Goal: Communication & Community: Share content

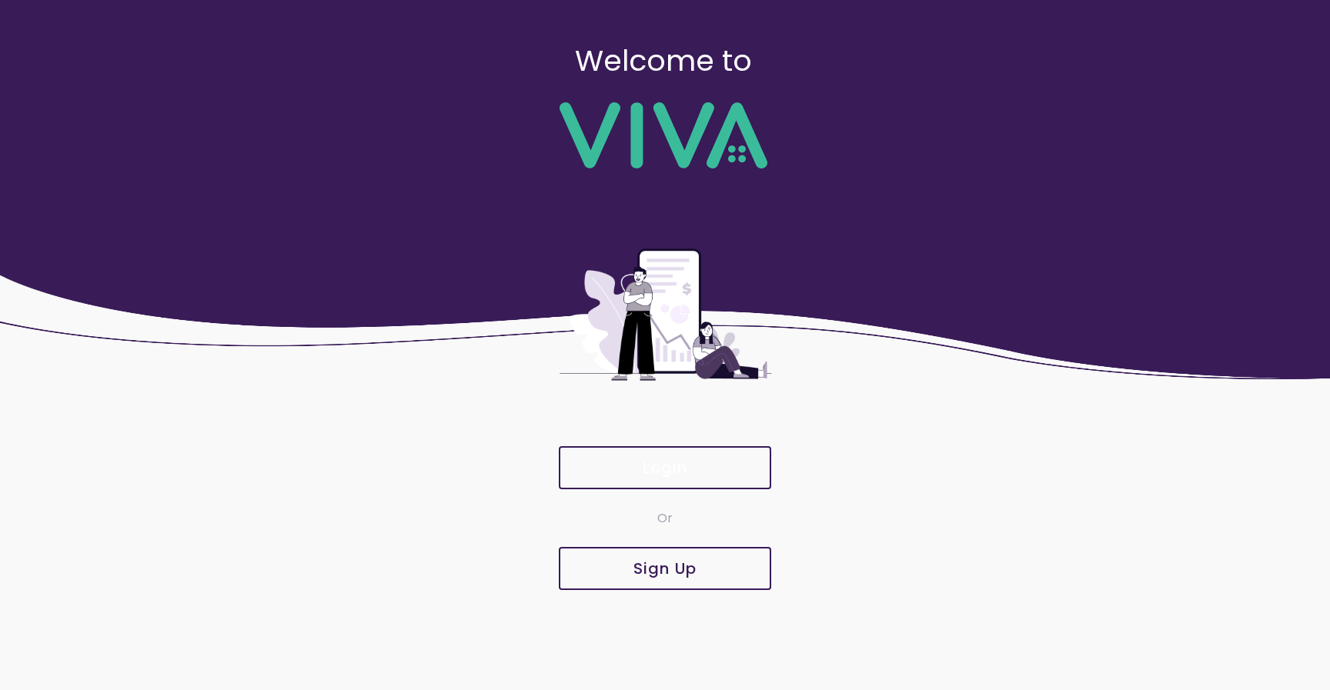
click at [0, 0] on slot "Login" at bounding box center [0, 0] width 0 height 0
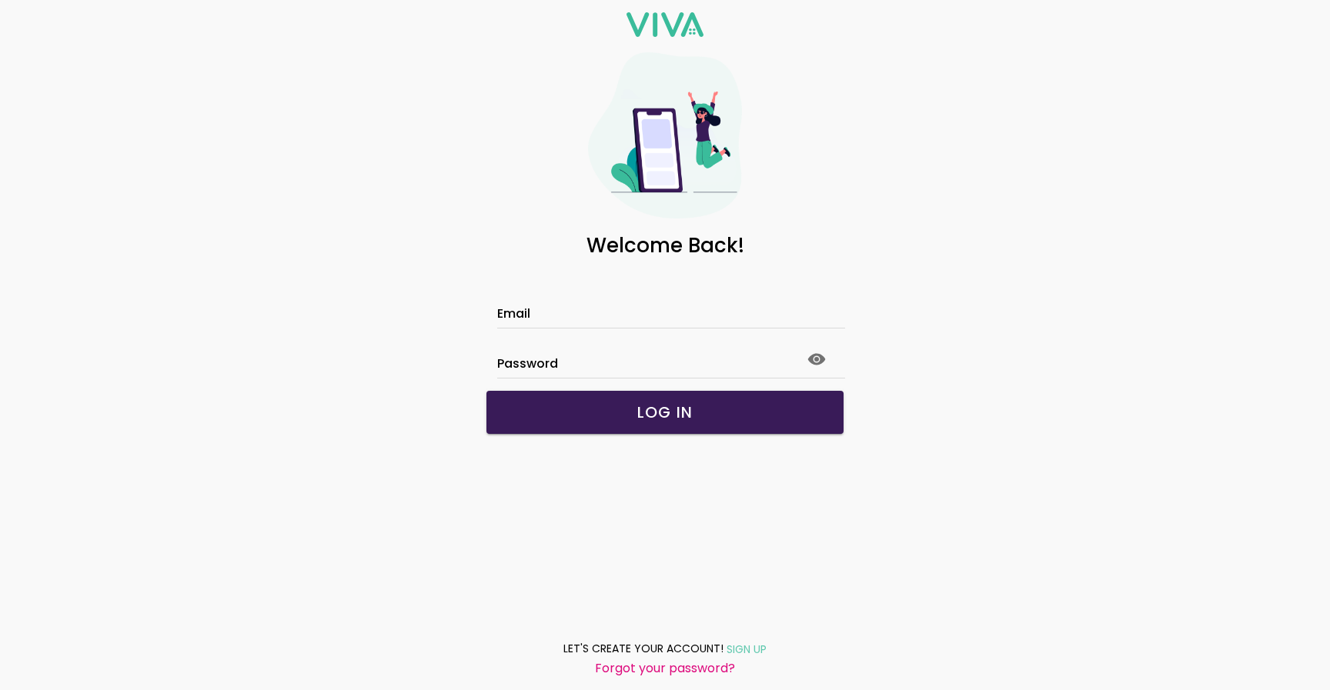
click at [534, 309] on input "Email" at bounding box center [665, 315] width 336 height 13
paste input "**********"
type input "**********"
click at [586, 401] on button "LOG IN" at bounding box center [664, 412] width 357 height 43
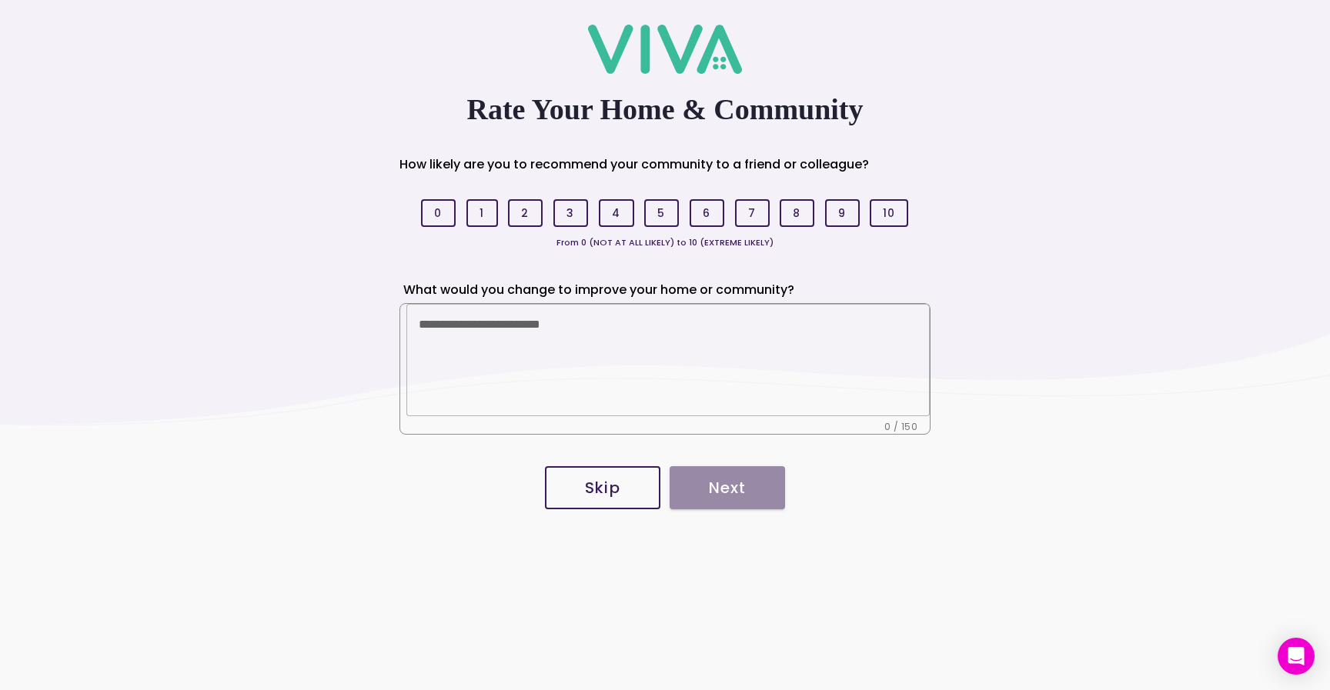
click at [0, 0] on slot "Skip" at bounding box center [0, 0] width 0 height 0
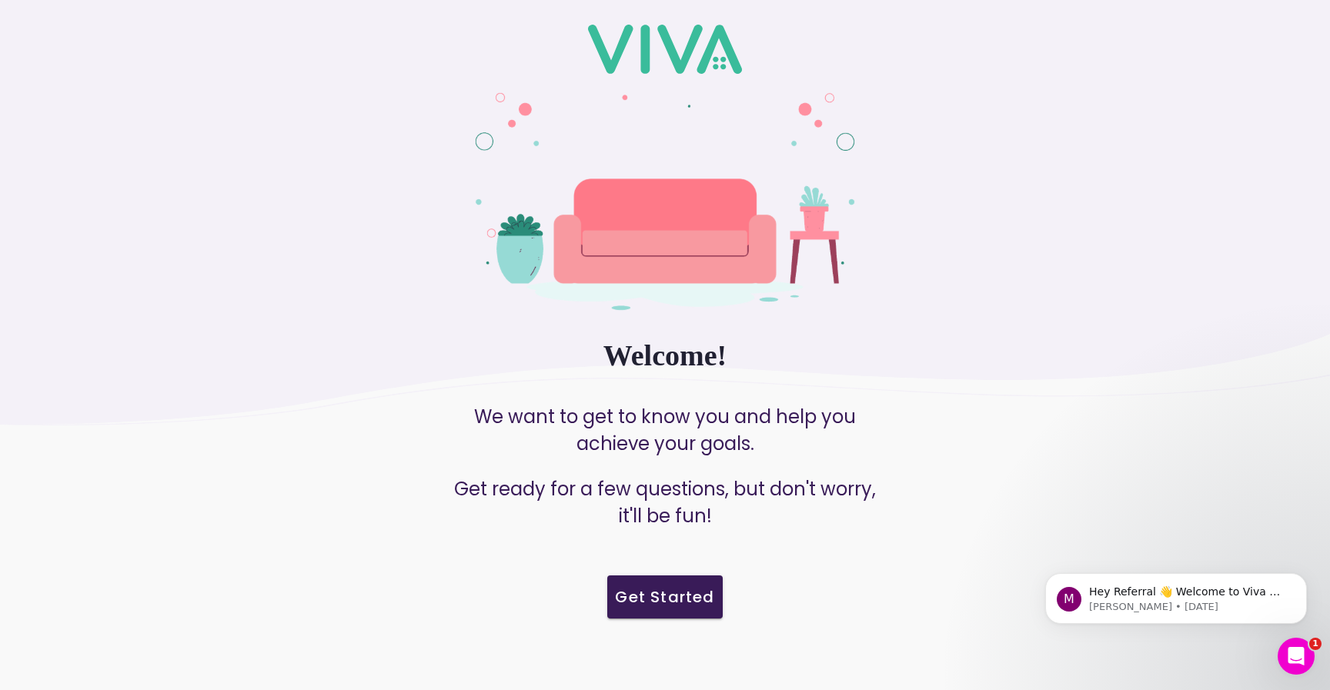
click at [0, 0] on slot "Get Started" at bounding box center [0, 0] width 0 height 0
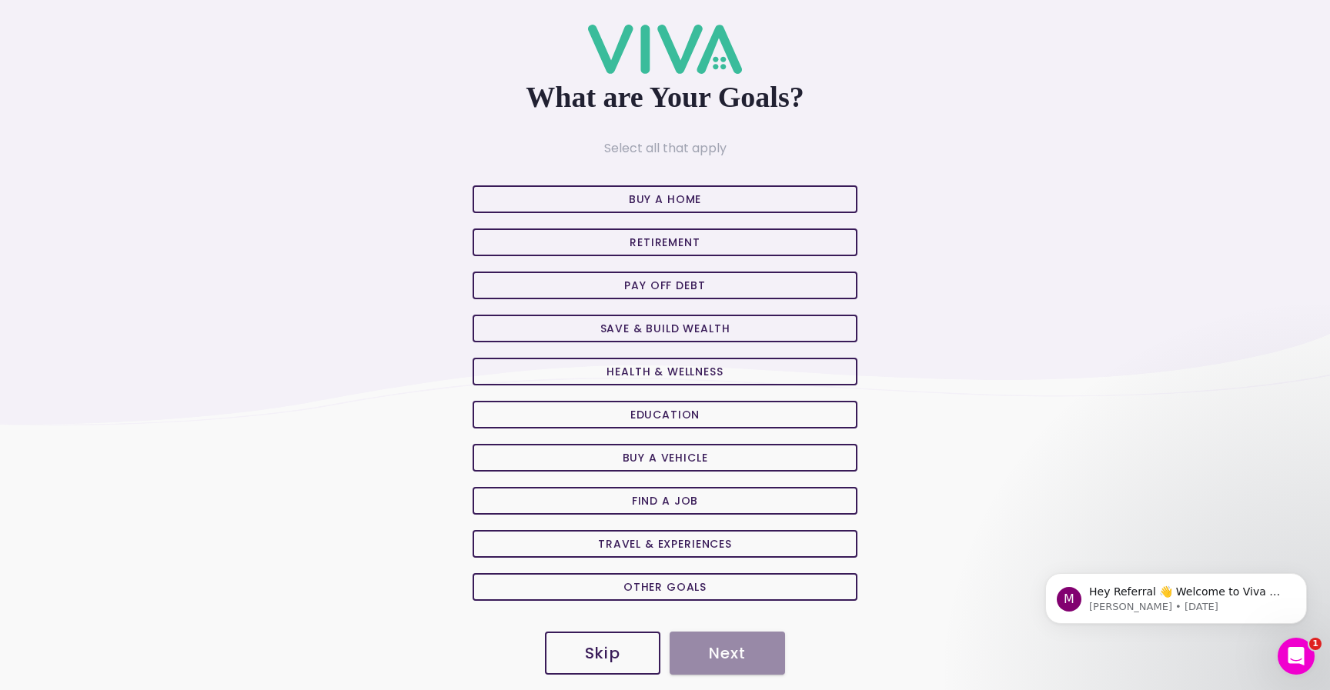
click at [0, 0] on slot "Skip" at bounding box center [0, 0] width 0 height 0
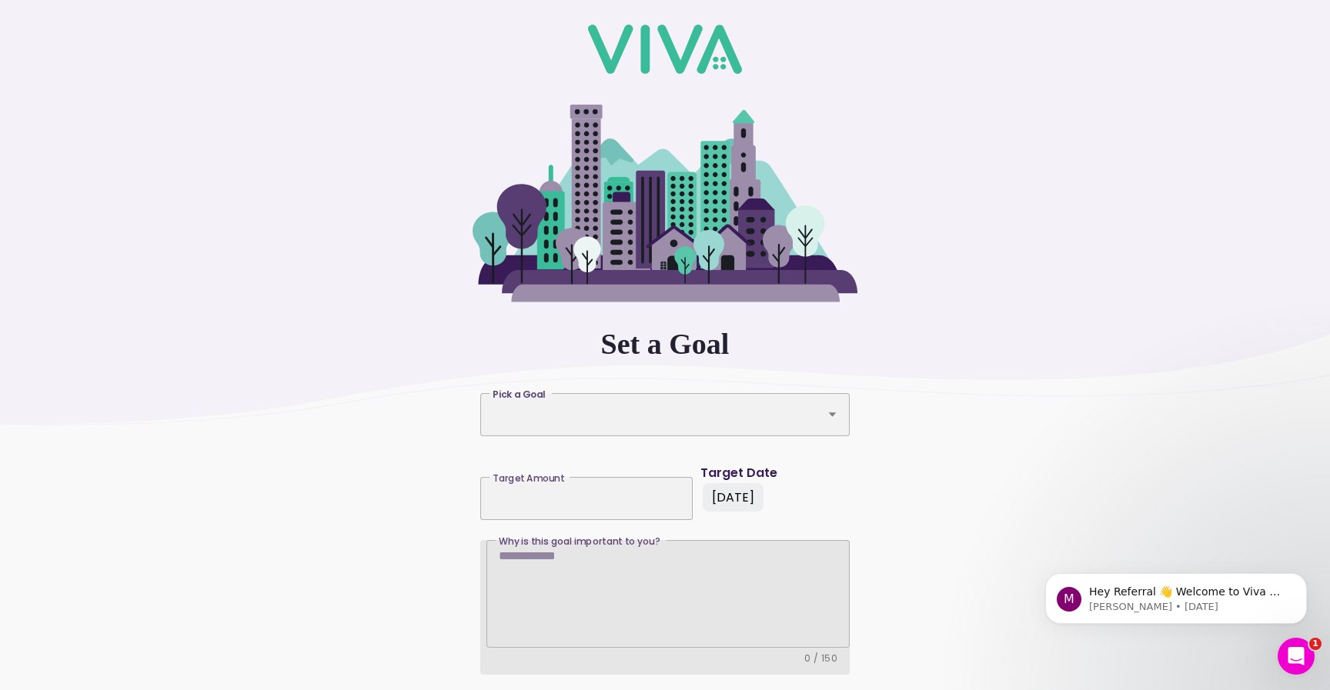
scroll to position [90, 0]
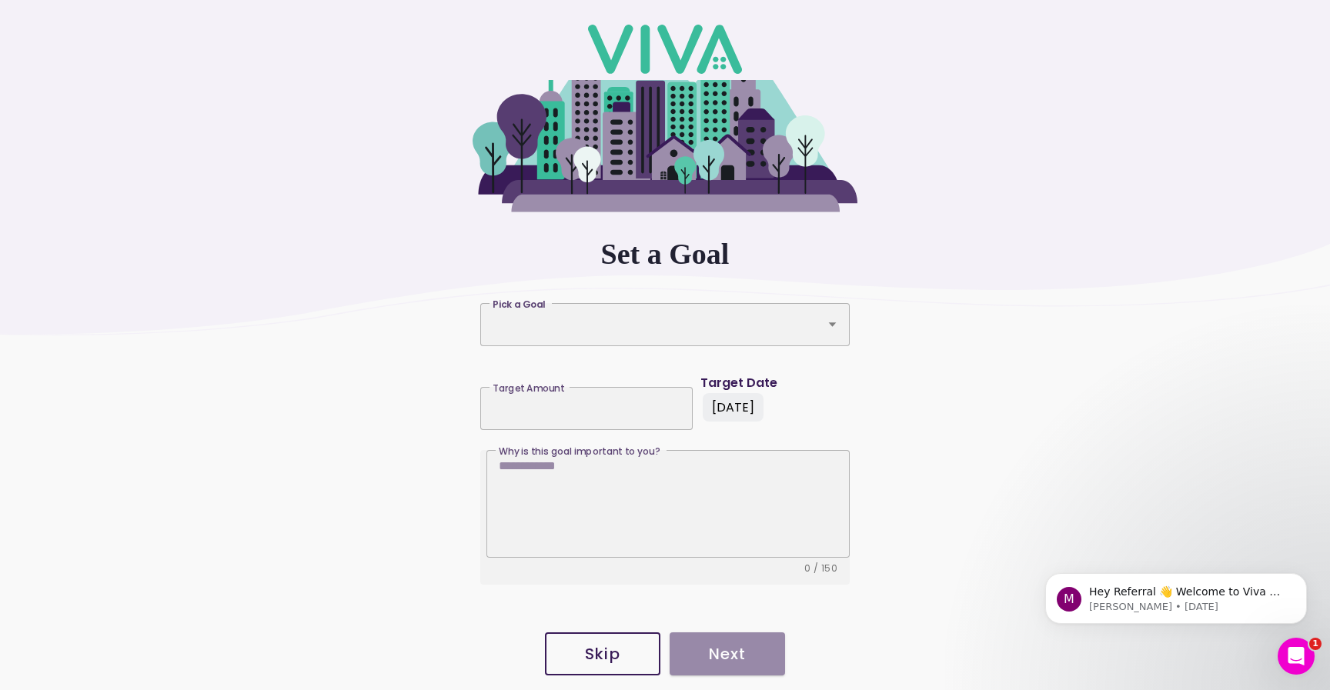
click at [0, 0] on slot "Skip" at bounding box center [0, 0] width 0 height 0
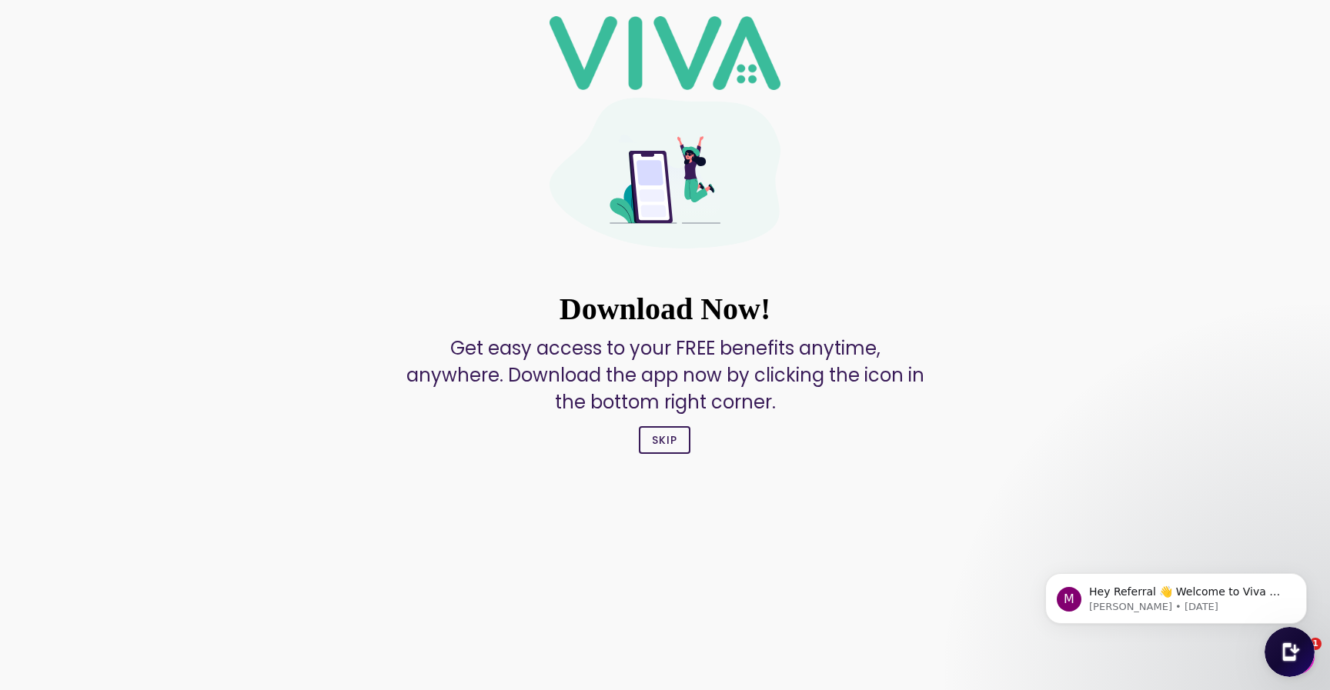
click at [0, 0] on slot "Skip" at bounding box center [0, 0] width 0 height 0
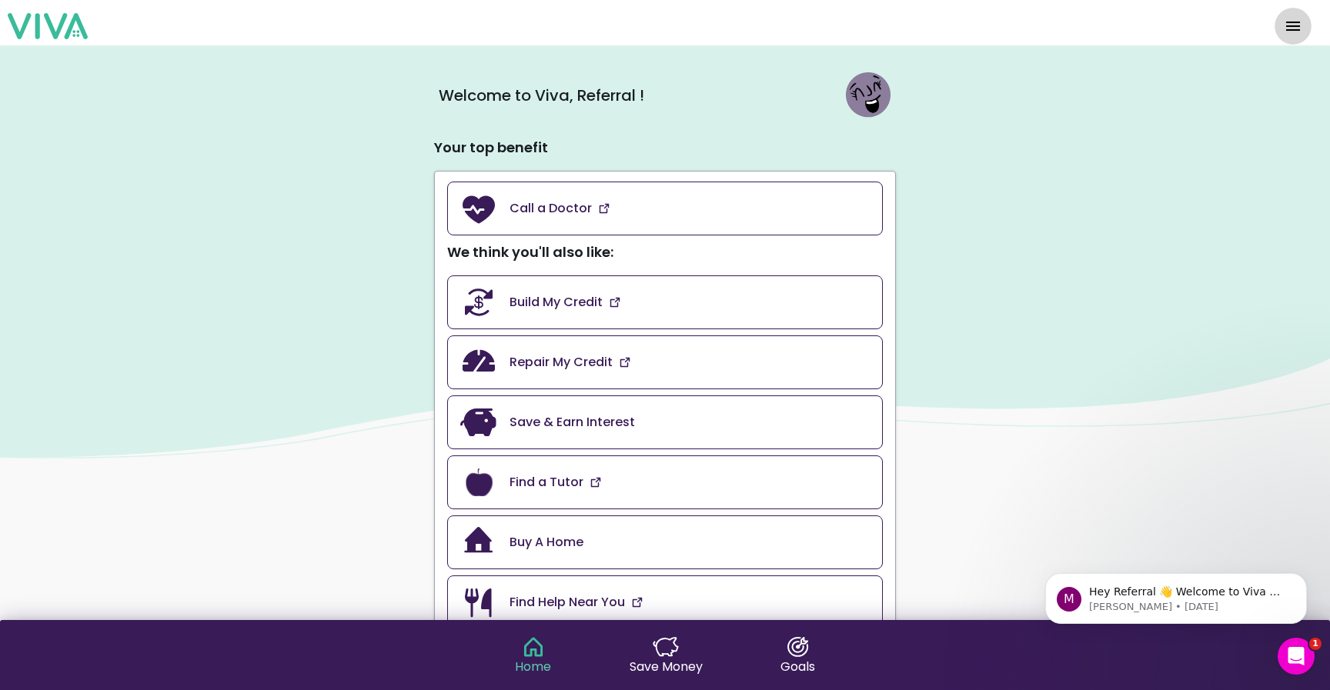
click at [1288, 28] on span "menu" at bounding box center [1293, 26] width 25 height 37
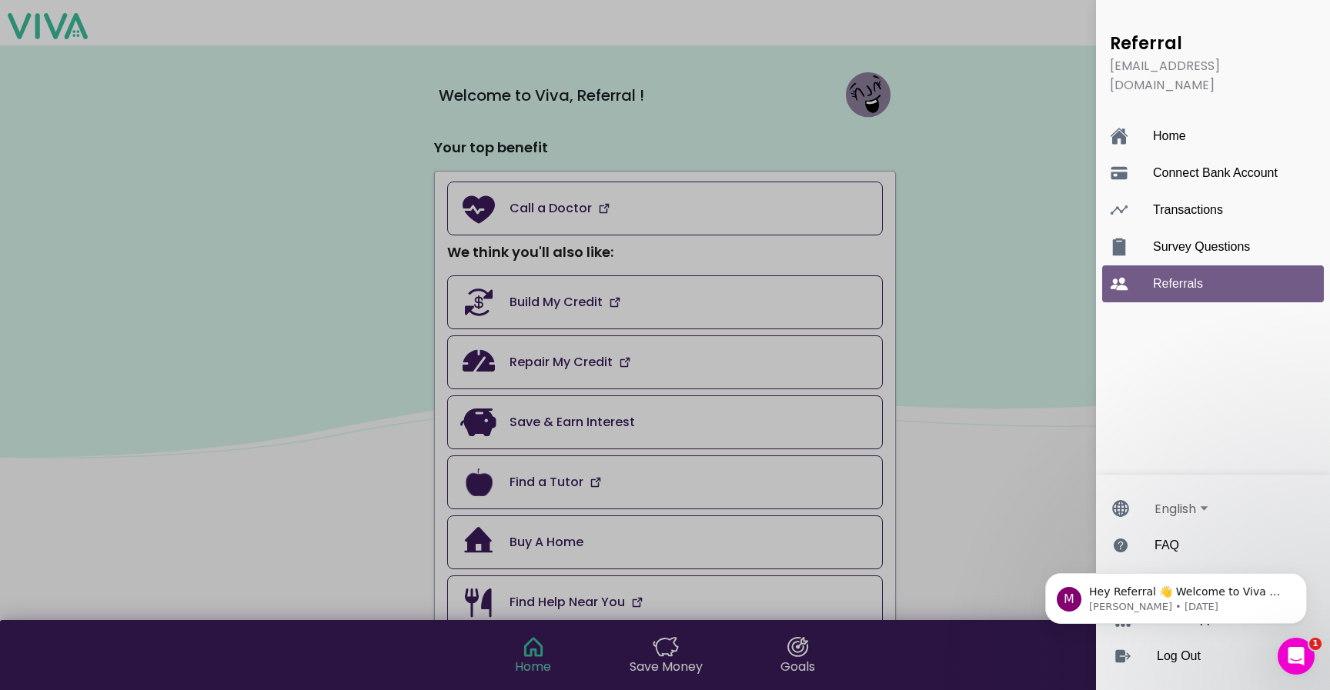
click at [1188, 277] on ion-label "Referrals" at bounding box center [1228, 284] width 151 height 14
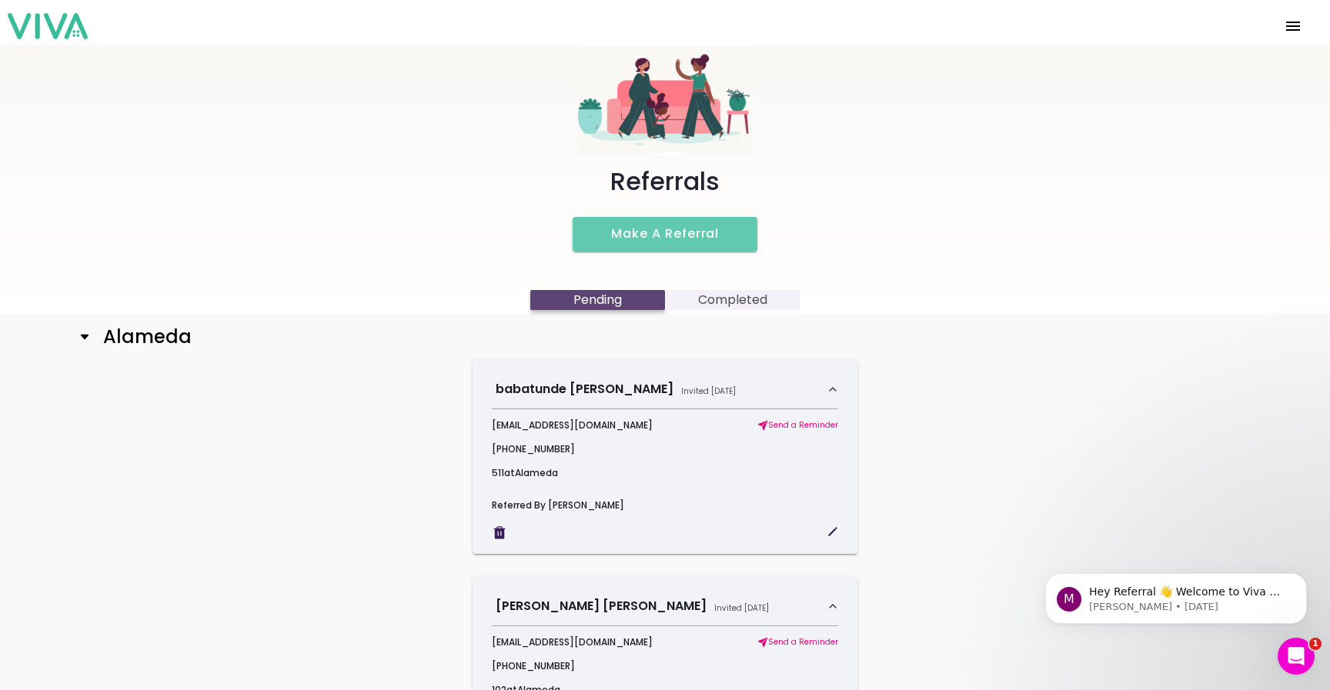
click at [149, 342] on h2 "Alameda" at bounding box center [141, 337] width 101 height 22
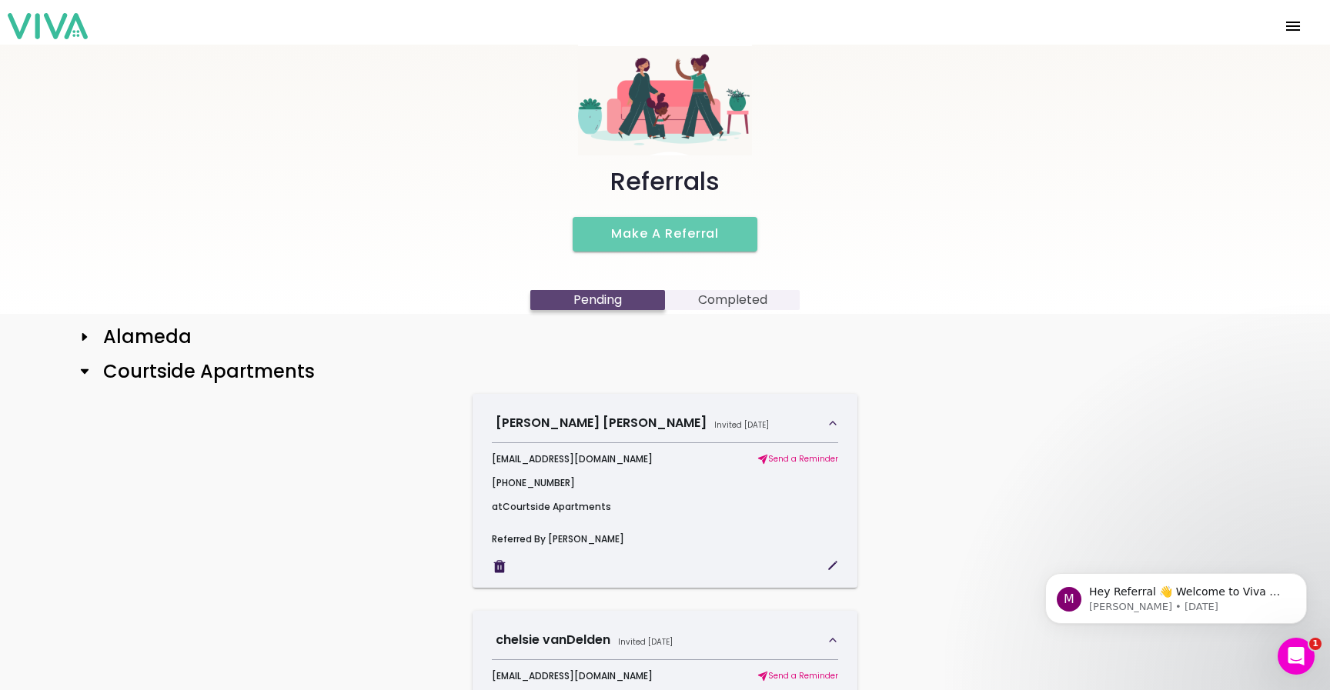
click at [672, 222] on button "Make a Referral" at bounding box center [665, 234] width 185 height 35
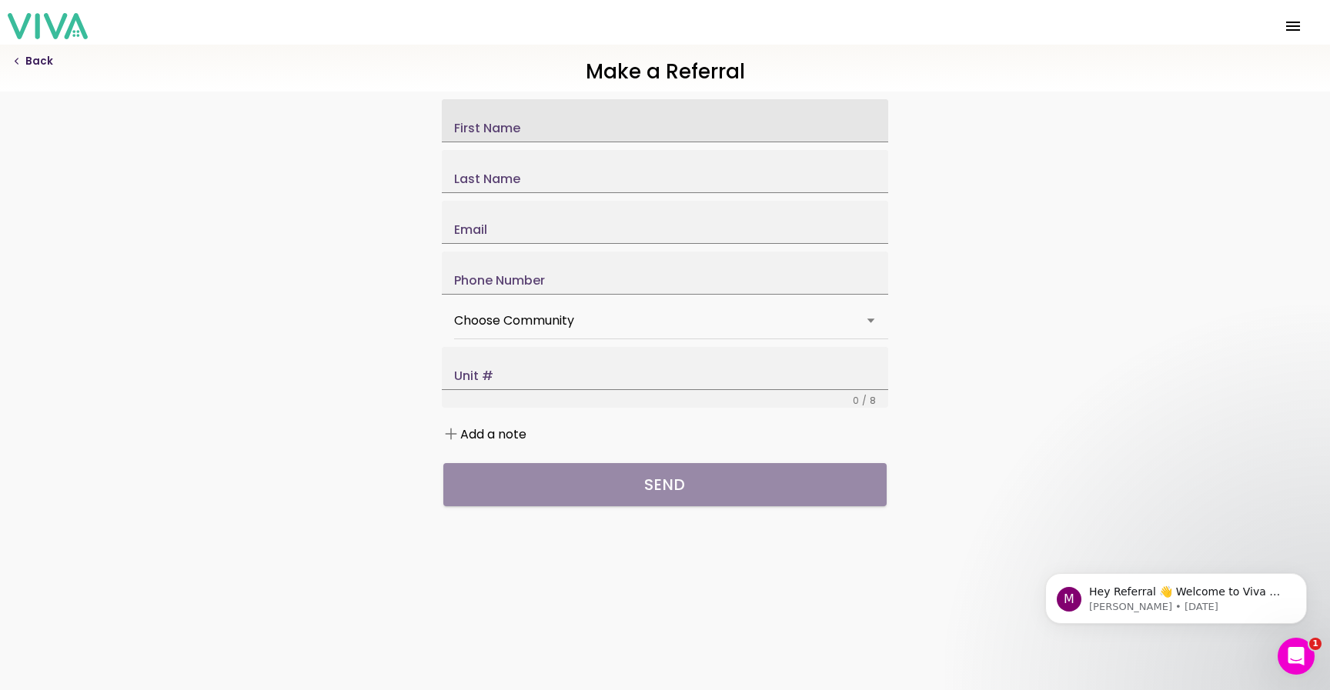
click at [536, 137] on label "First Name" at bounding box center [665, 120] width 446 height 43
click at [536, 132] on input "First Name" at bounding box center [665, 125] width 422 height 13
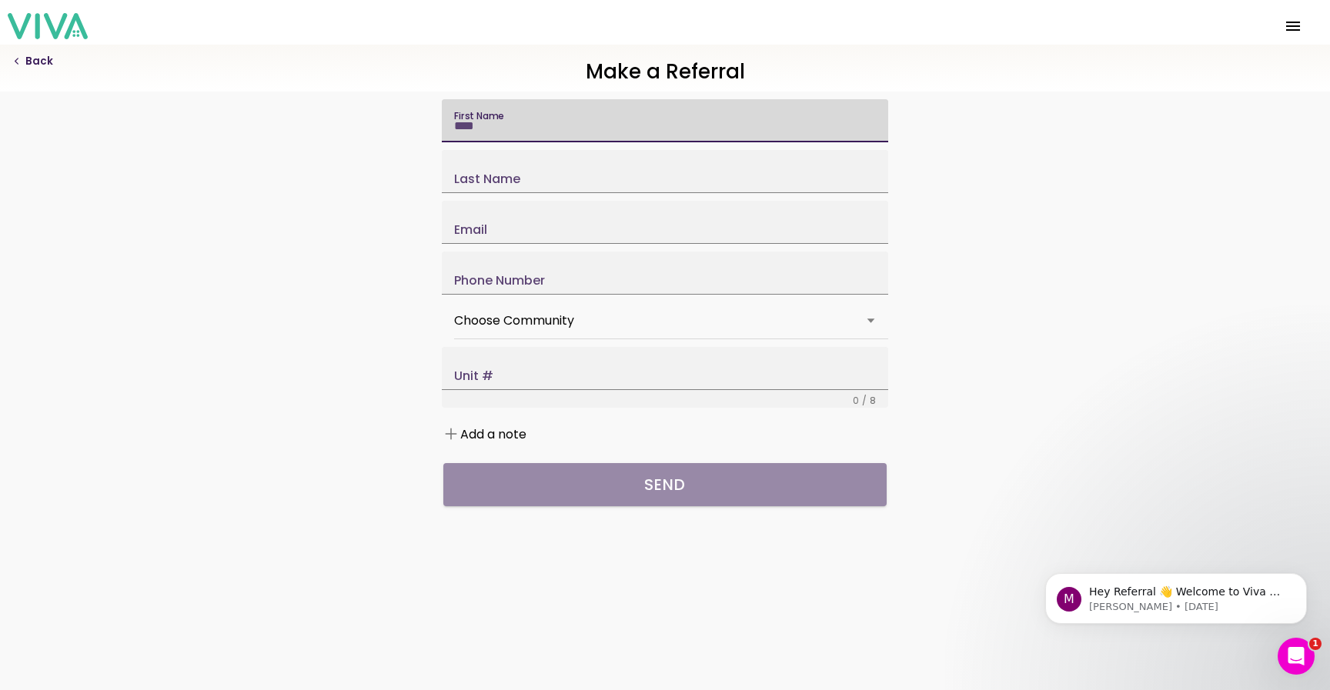
type input "****"
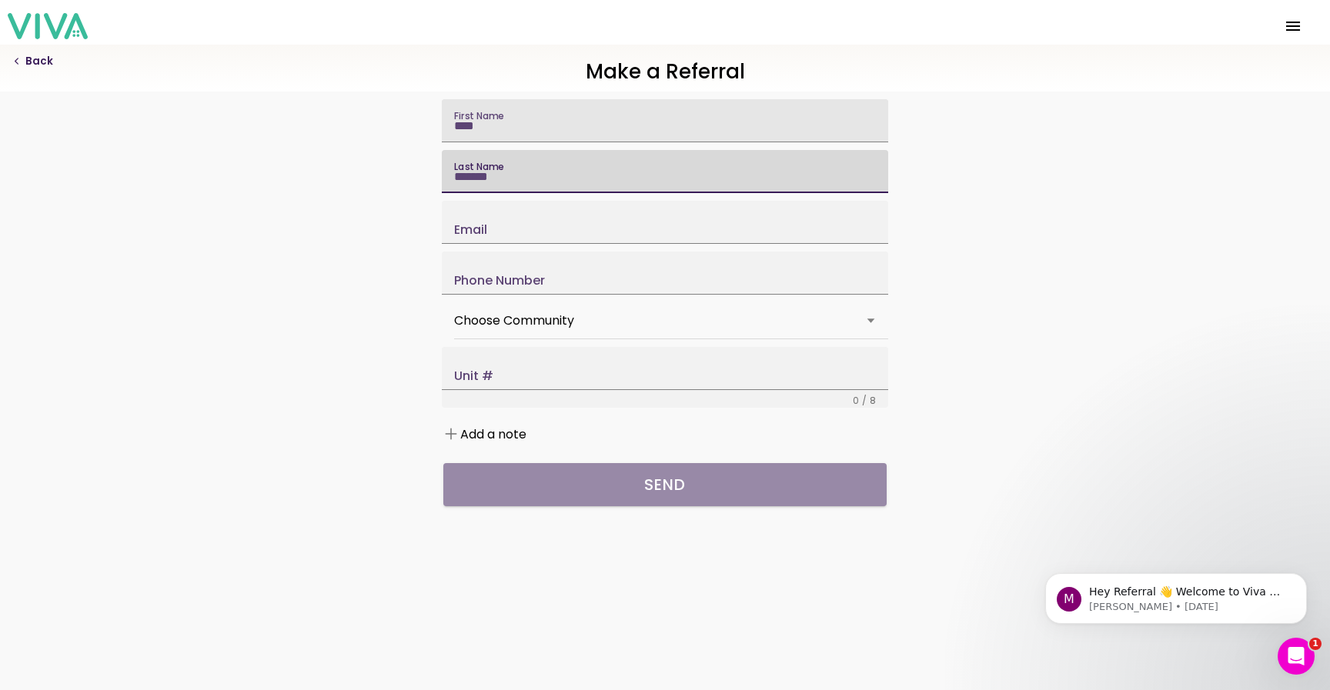
type input "*******"
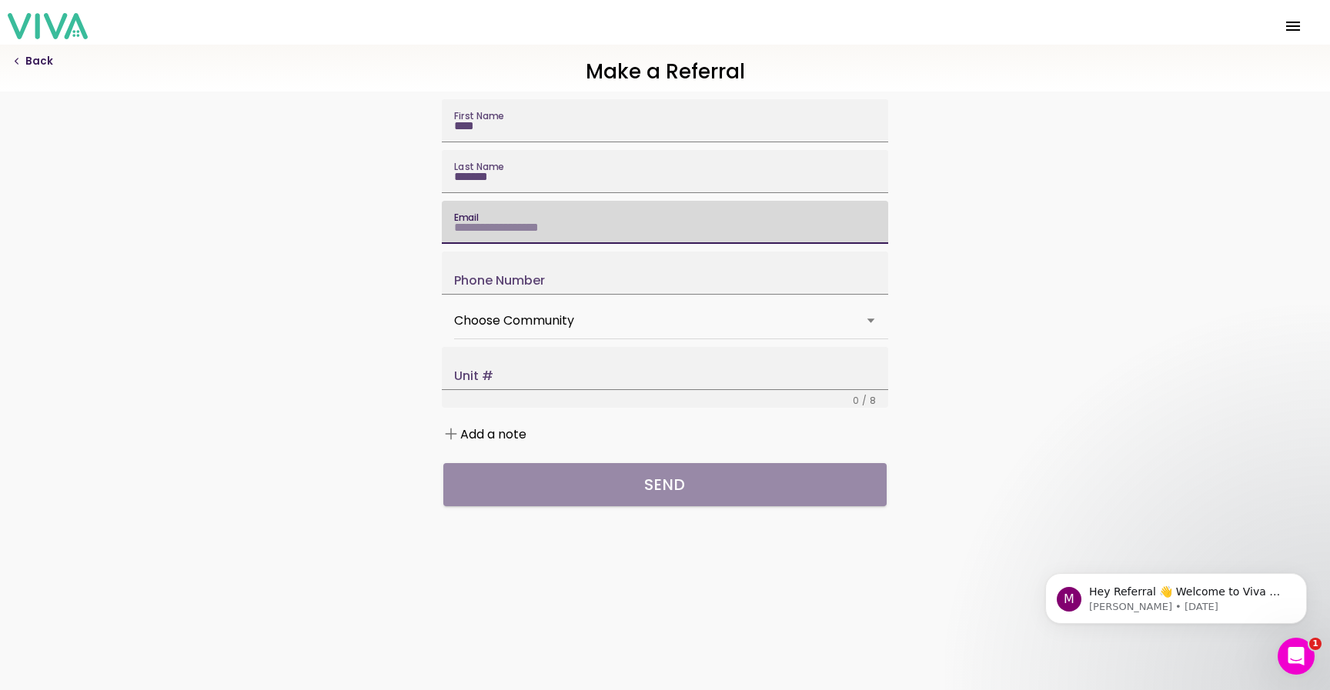
click at [535, 338] on label "Choose Community" at bounding box center [665, 321] width 422 height 34
click at [535, 338] on button "Choose Community" at bounding box center [665, 321] width 422 height 34
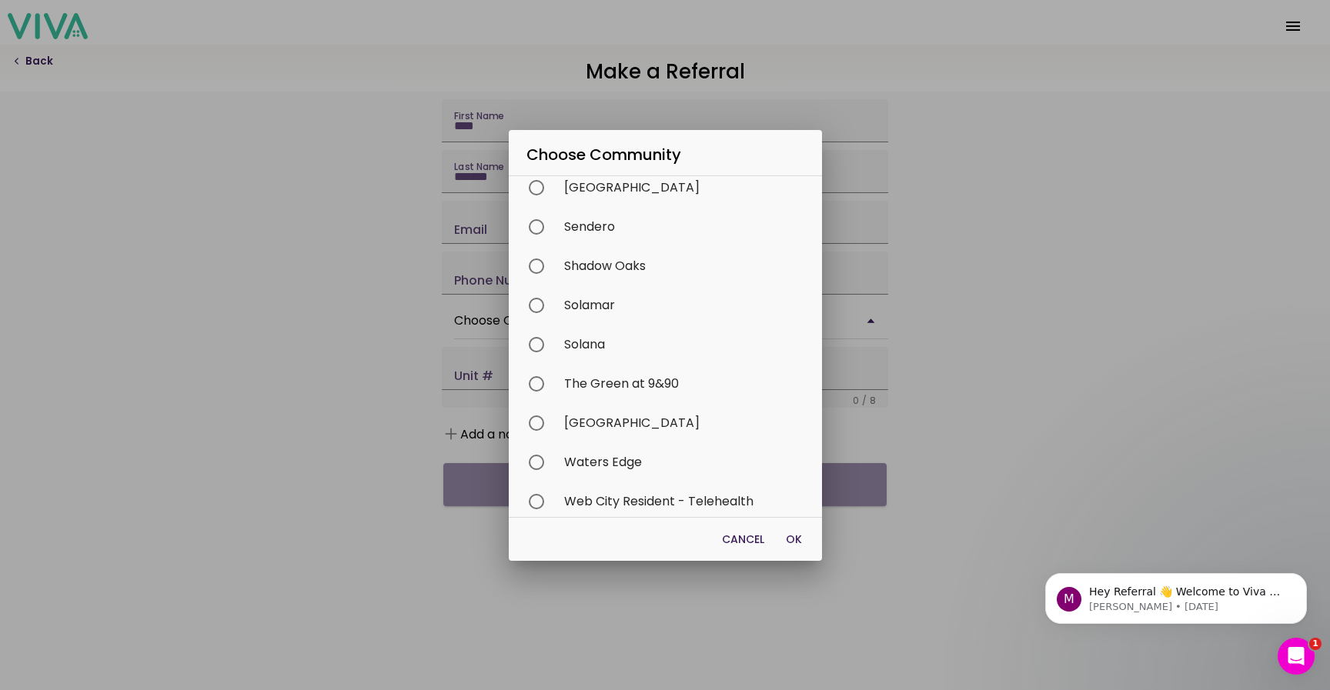
scroll to position [737, 0]
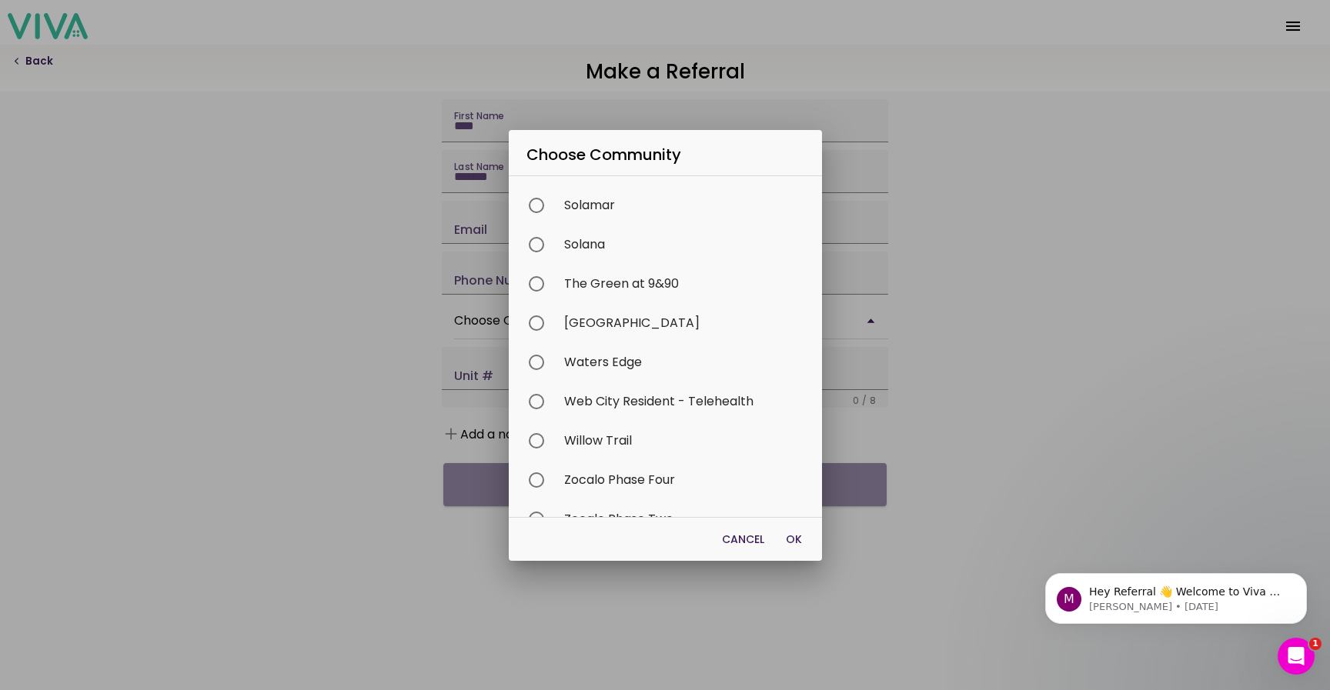
click at [1057, 376] on ion-backdrop at bounding box center [665, 345] width 1330 height 690
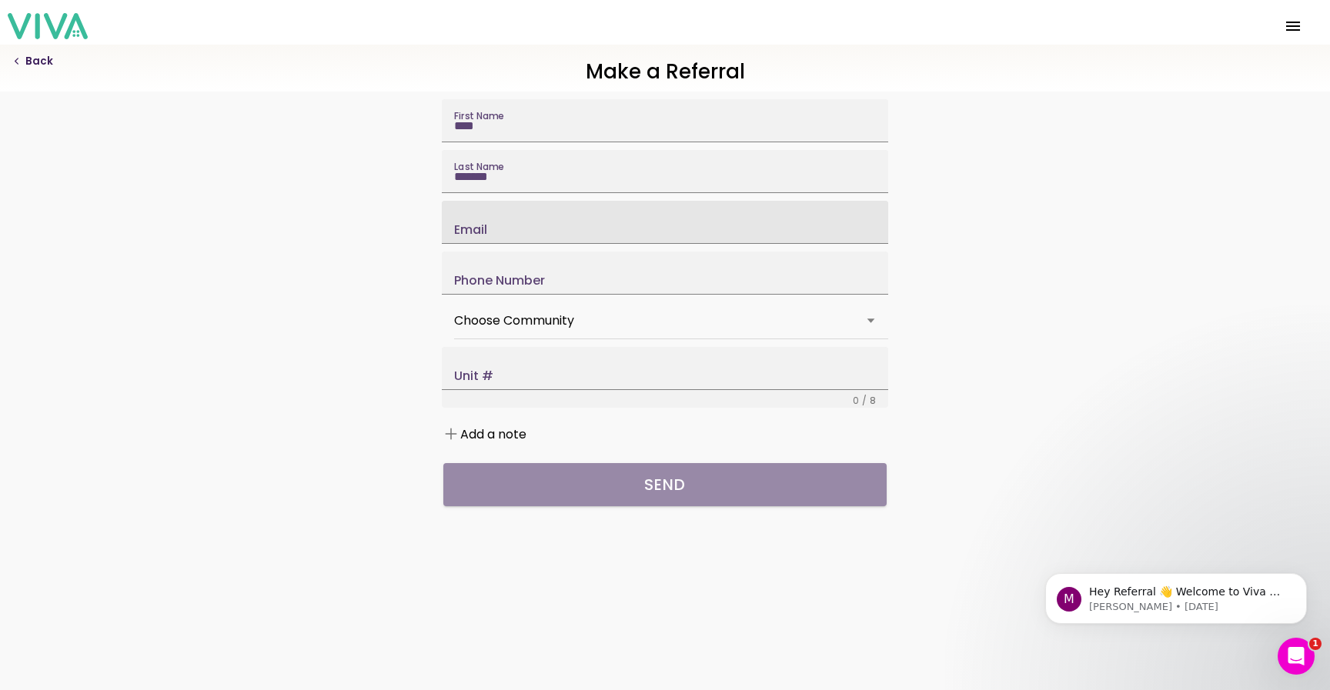
click at [588, 244] on label "Email" at bounding box center [665, 222] width 446 height 43
click at [588, 234] on input "Email" at bounding box center [665, 227] width 422 height 13
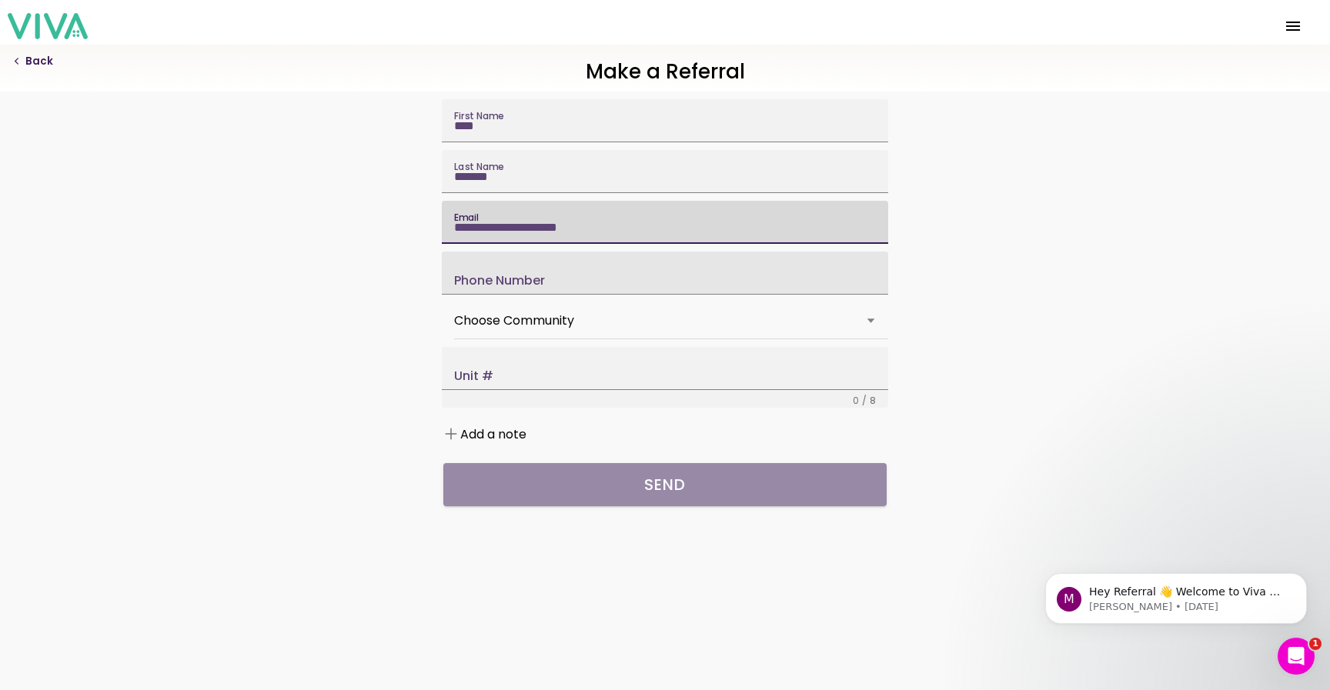
type input "**********"
click at [539, 295] on label "Phone Number" at bounding box center [665, 273] width 446 height 43
click at [539, 285] on input "Phone Number" at bounding box center [665, 278] width 422 height 13
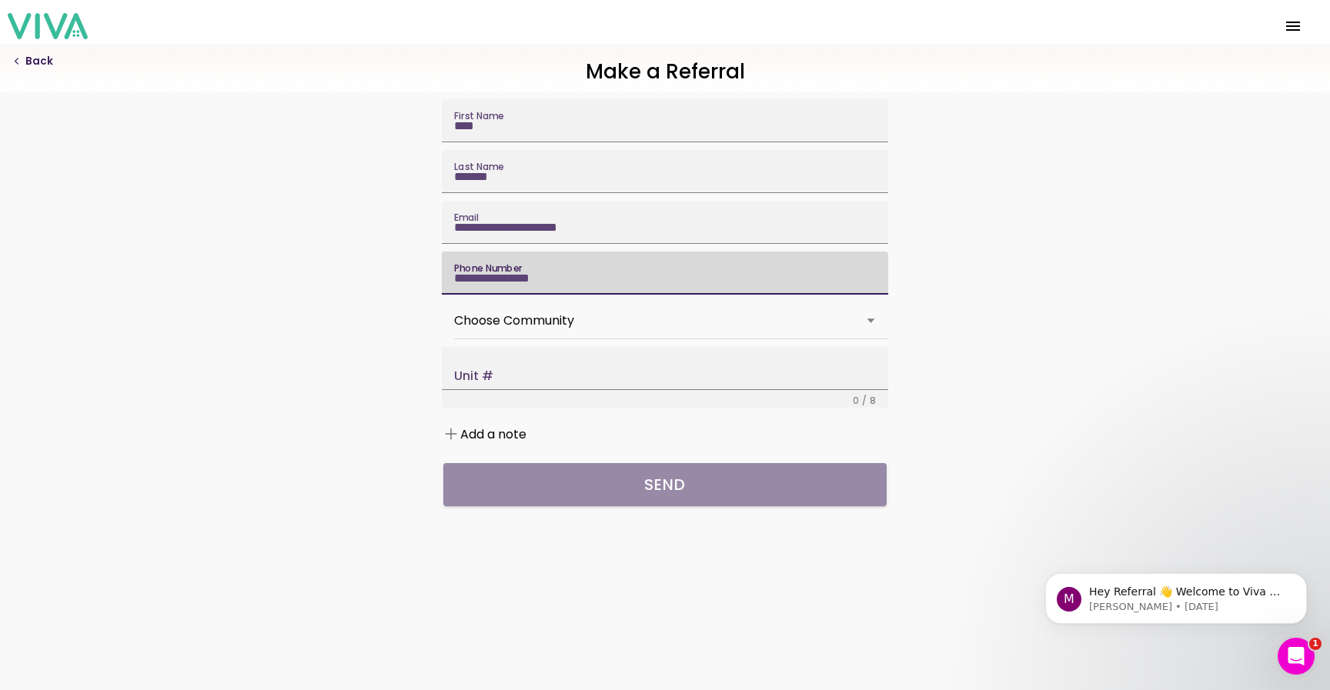
type input "**********"
click at [546, 338] on label "Choose Community" at bounding box center [665, 321] width 422 height 34
click at [546, 338] on button "Choose Community" at bounding box center [665, 321] width 422 height 34
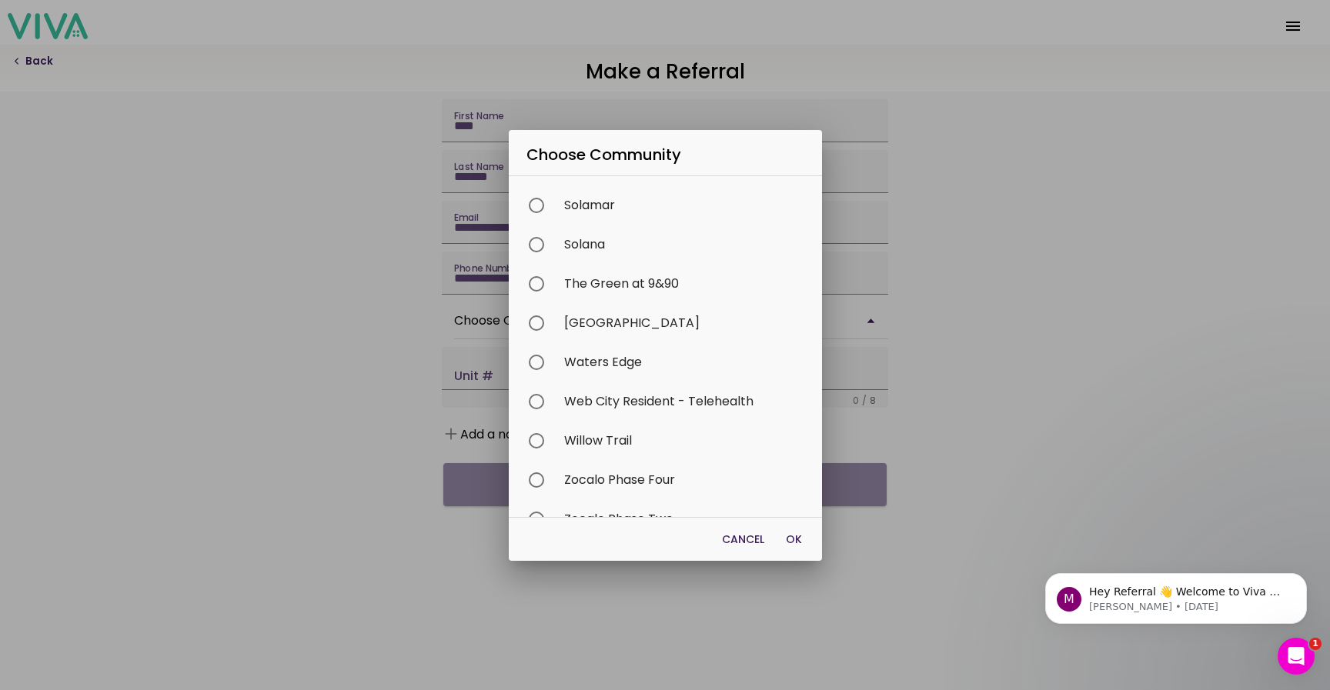
click at [634, 342] on div "Waters Edge" at bounding box center [673, 361] width 298 height 39
click at [786, 543] on span "OK" at bounding box center [794, 539] width 16 height 15
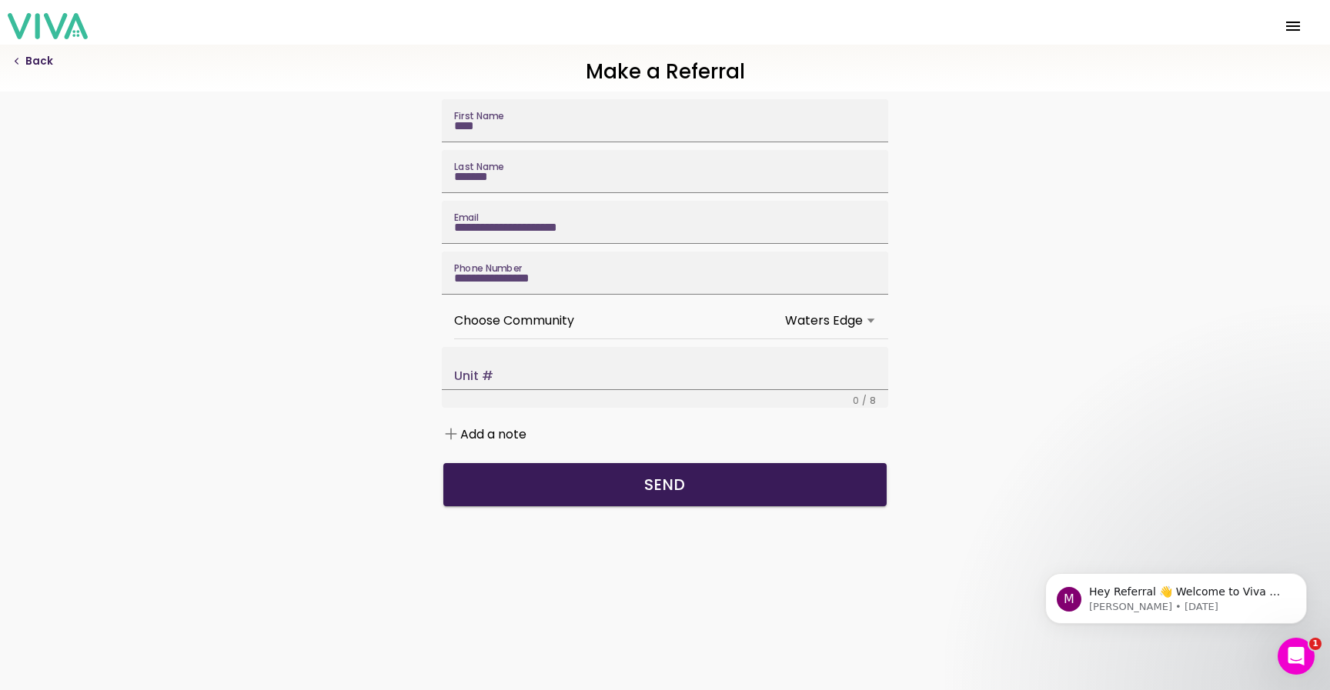
click at [0, 0] on slot "Add a note" at bounding box center [0, 0] width 0 height 0
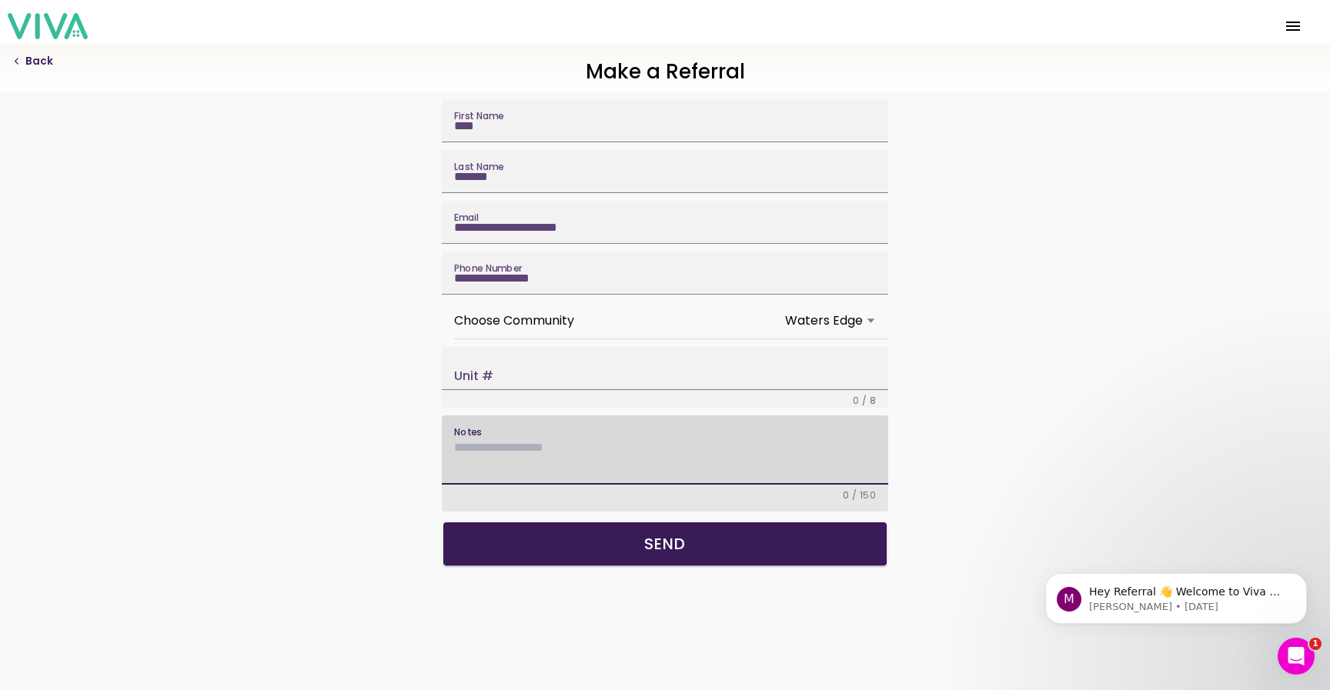
click at [517, 484] on textarea "Notes" at bounding box center [665, 462] width 422 height 43
type textarea "**********"
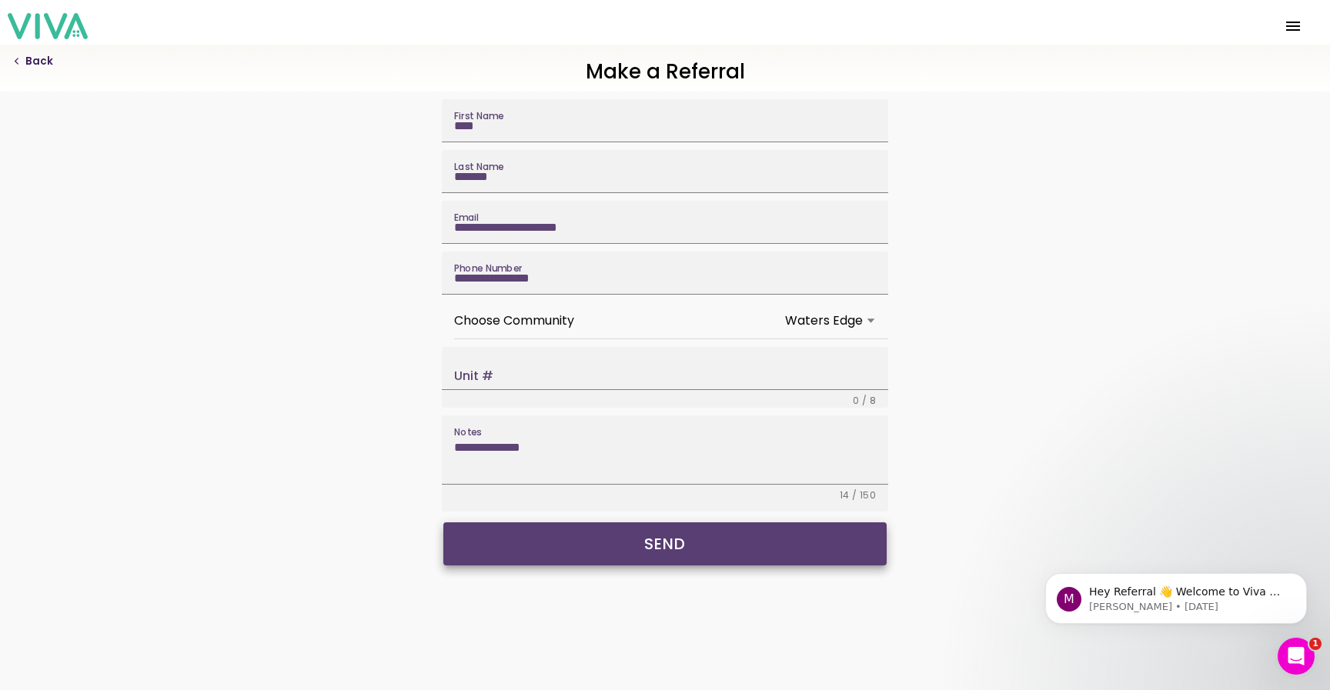
click at [606, 566] on button "Send" at bounding box center [664, 544] width 443 height 43
